Goal: Check status: Check status

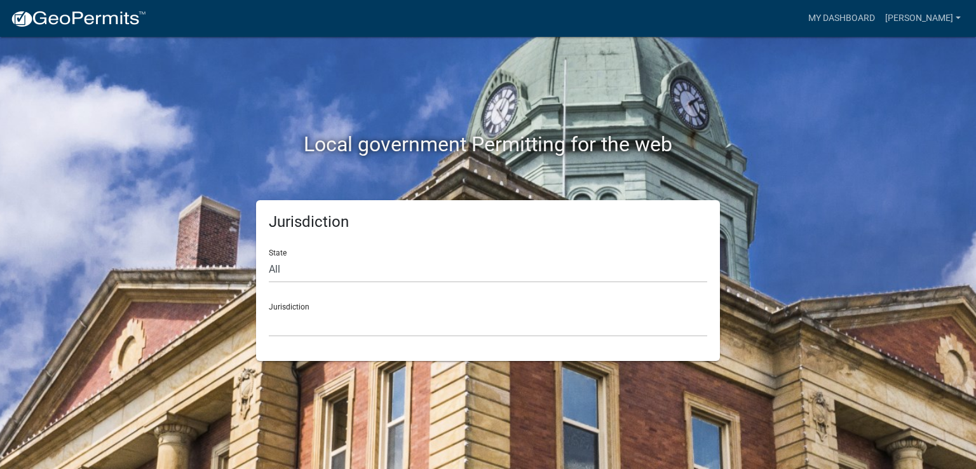
click at [325, 283] on form "State All [US_STATE] [US_STATE] [US_STATE] [US_STATE] [US_STATE] [US_STATE] [US…" at bounding box center [488, 288] width 439 height 98
click at [330, 268] on select "All [US_STATE] [US_STATE] [US_STATE] [US_STATE] [US_STATE] [US_STATE] [US_STATE…" at bounding box center [488, 270] width 439 height 26
select select "[US_STATE]"
click at [269, 257] on select "All [US_STATE] [US_STATE] [US_STATE] [US_STATE] [US_STATE] [US_STATE] [US_STATE…" at bounding box center [488, 270] width 439 height 26
click at [308, 313] on select "City of [GEOGRAPHIC_DATA], [US_STATE] City of [GEOGRAPHIC_DATA], [US_STATE] Cit…" at bounding box center [488, 324] width 439 height 26
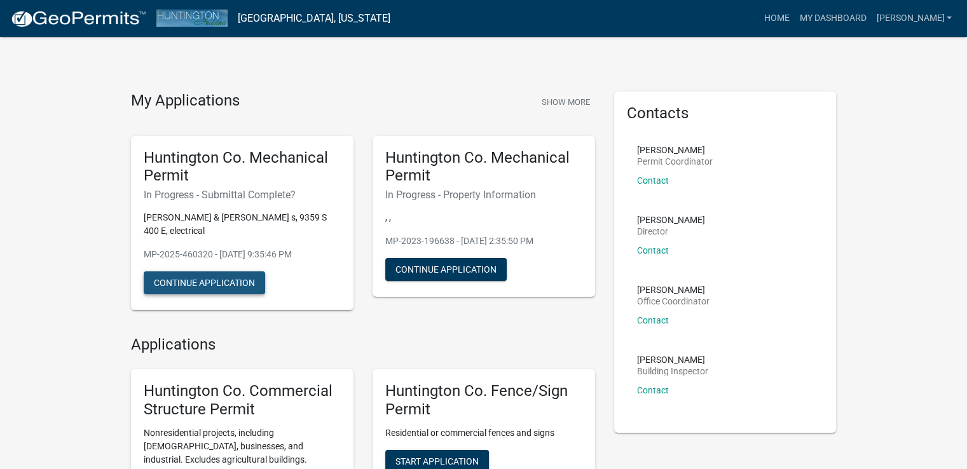
click at [212, 283] on button "Continue Application" at bounding box center [204, 282] width 121 height 23
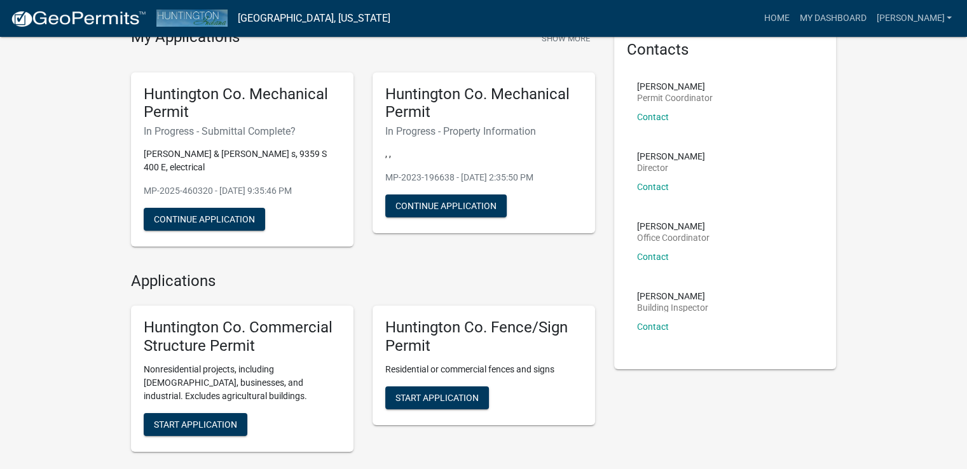
scroll to position [127, 0]
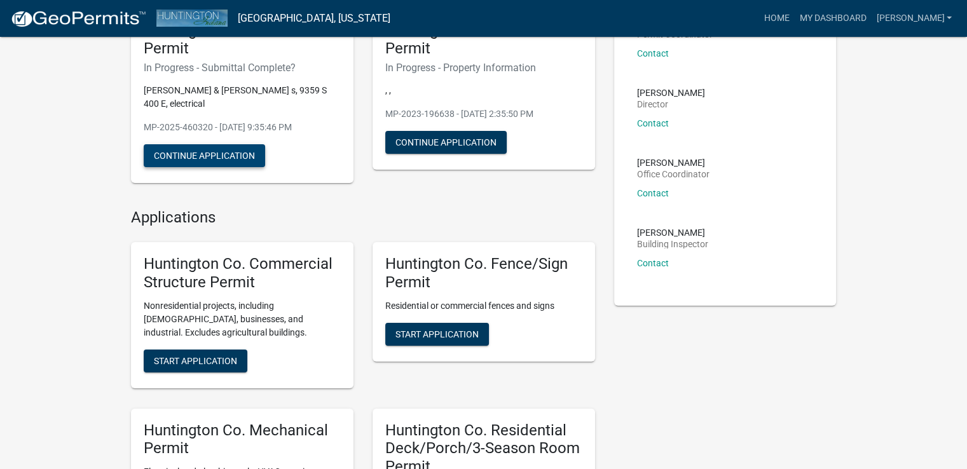
click at [227, 160] on button "Continue Application" at bounding box center [204, 155] width 121 height 23
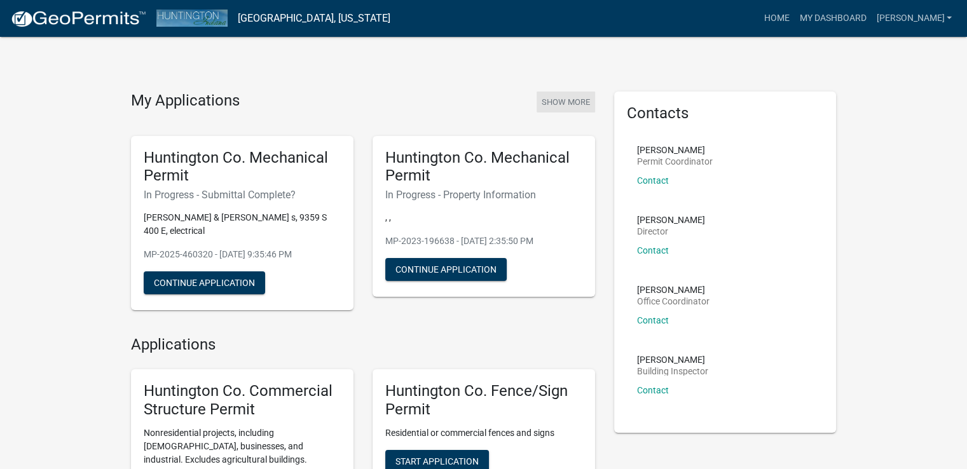
click at [567, 104] on button "Show More" at bounding box center [565, 102] width 58 height 21
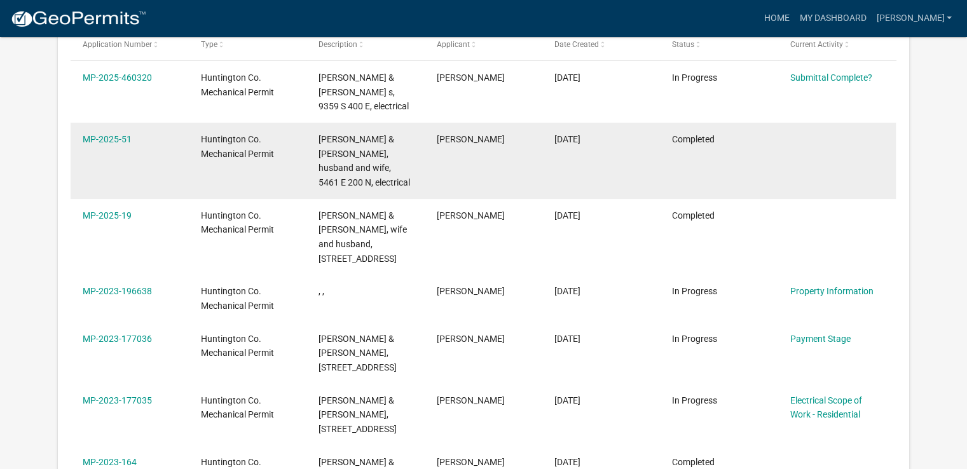
scroll to position [191, 0]
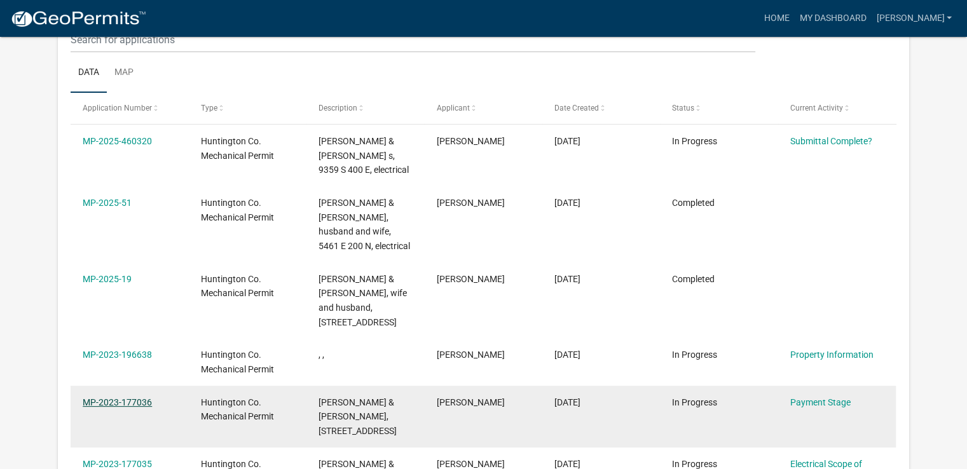
click at [97, 397] on link "MP-2023-177036" at bounding box center [117, 402] width 69 height 10
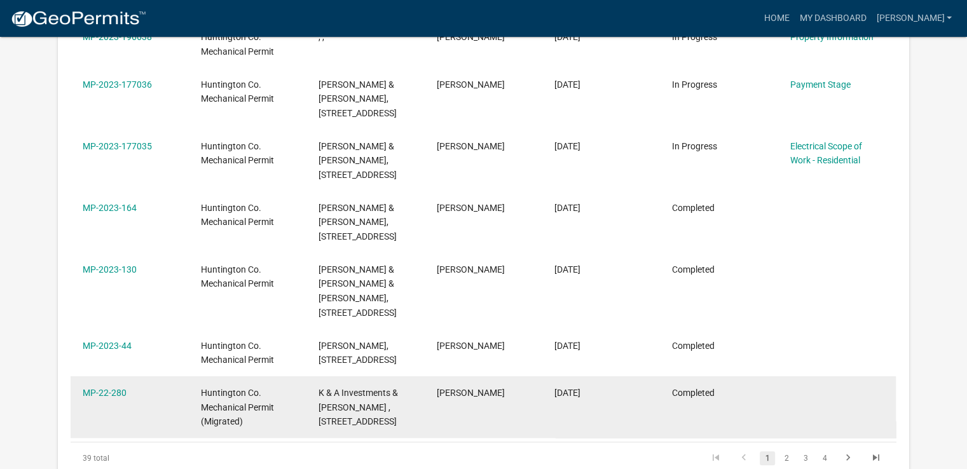
scroll to position [254, 0]
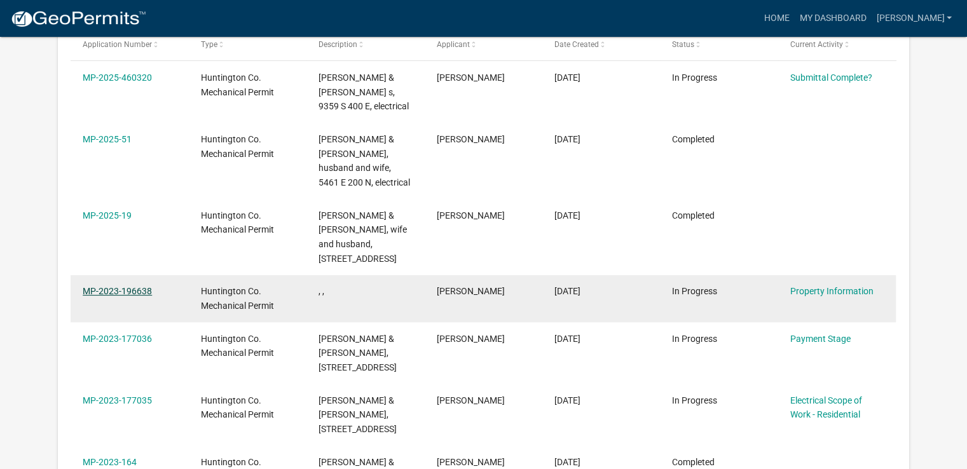
click at [131, 286] on link "MP-2023-196638" at bounding box center [117, 291] width 69 height 10
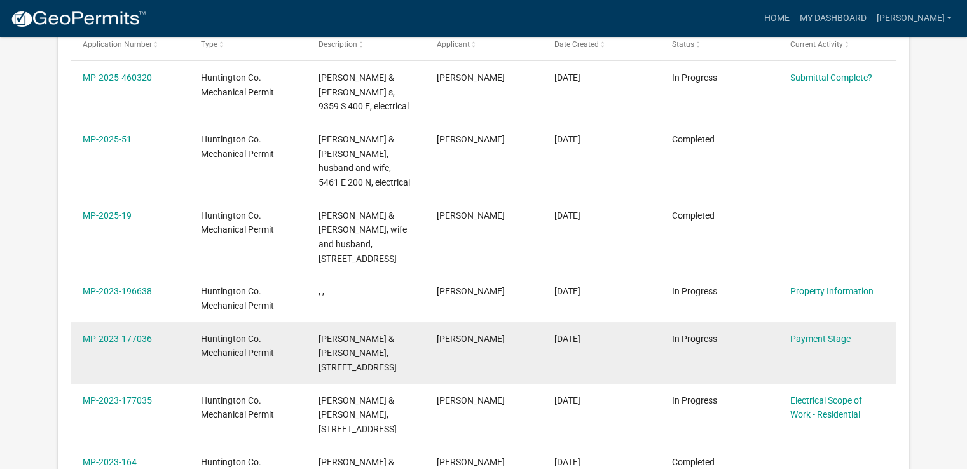
scroll to position [191, 0]
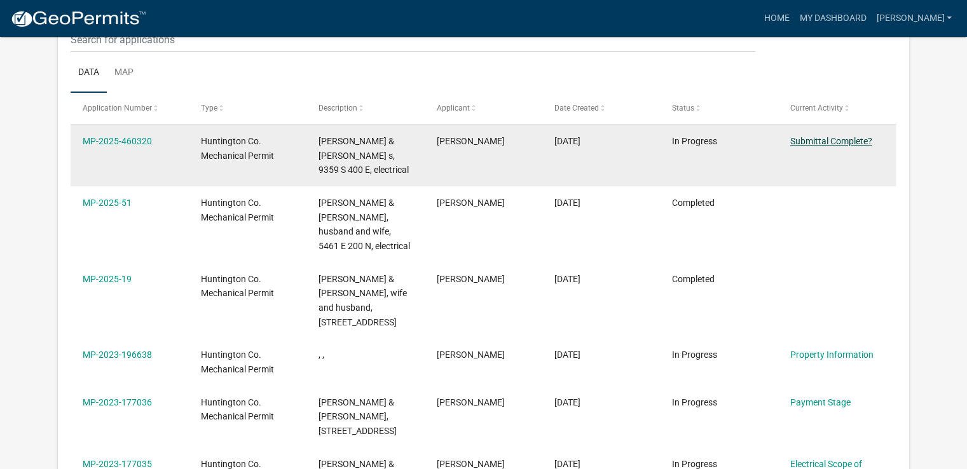
click at [829, 140] on link "Submittal Complete?" at bounding box center [831, 141] width 82 height 10
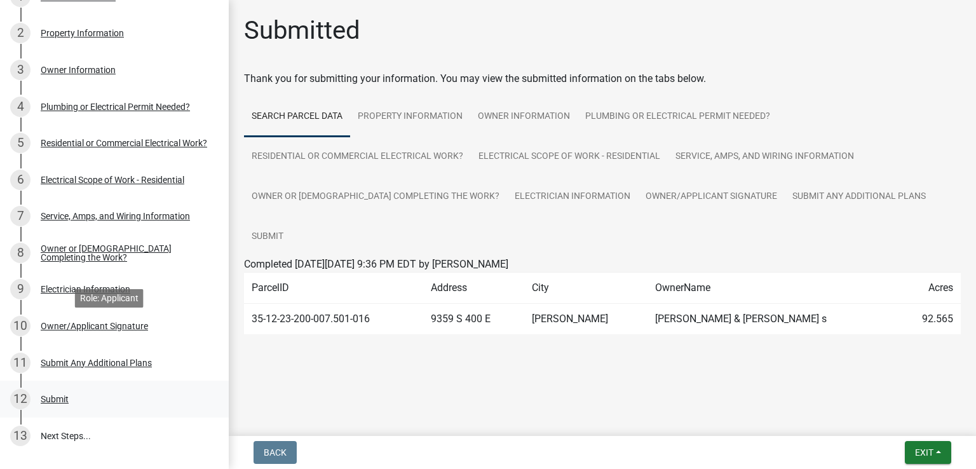
scroll to position [254, 0]
